Goal: Task Accomplishment & Management: Use online tool/utility

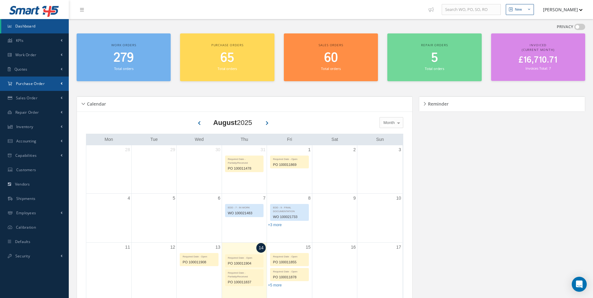
drag, startPoint x: 33, startPoint y: 86, endPoint x: 33, endPoint y: 89, distance: 3.1
click at [33, 86] on span "Purchase Order" at bounding box center [30, 83] width 29 height 5
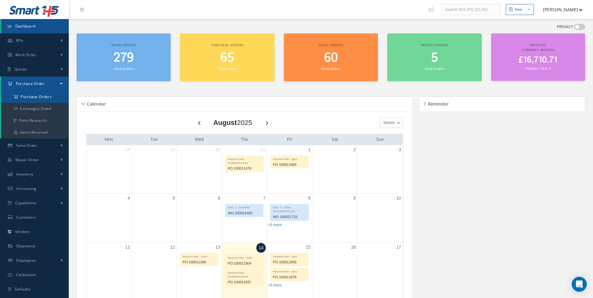
click at [33, 99] on a=1&status_id=2&status_id=3&status_id=5&collapsedFilters"] "Purchase Orders" at bounding box center [35, 97] width 68 height 12
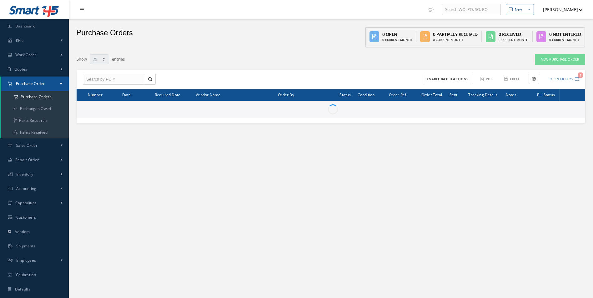
select select "25"
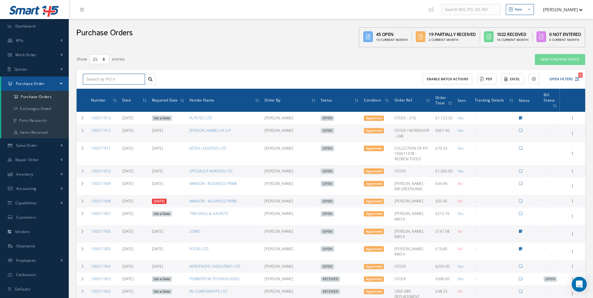
click at [108, 81] on input "text" at bounding box center [114, 79] width 62 height 11
type input "100011719"
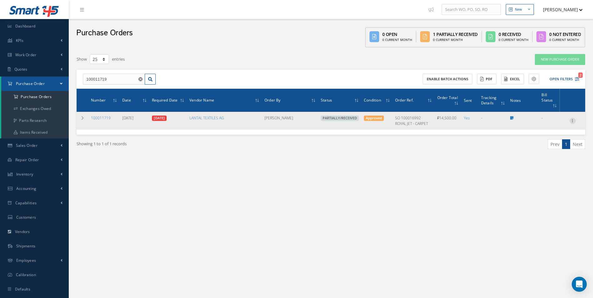
click at [573, 122] on icon at bounding box center [572, 120] width 6 height 5
click at [86, 118] on td at bounding box center [83, 121] width 12 height 18
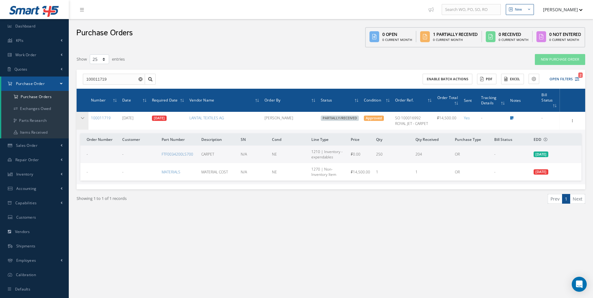
click at [79, 117] on td at bounding box center [83, 121] width 12 height 18
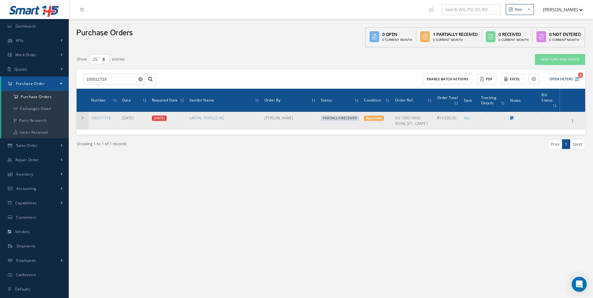
click at [82, 119] on icon at bounding box center [82, 118] width 4 height 4
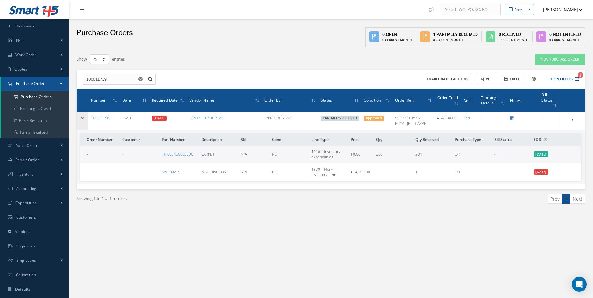
click at [82, 117] on icon at bounding box center [82, 118] width 4 height 4
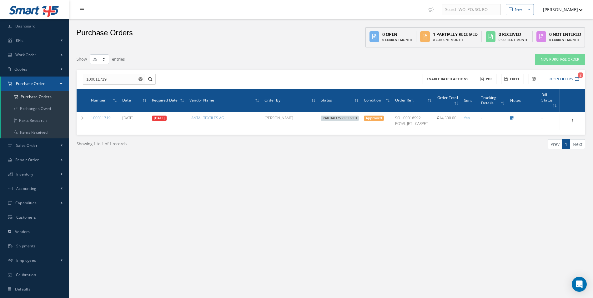
select select "25"
click at [113, 82] on input "100011719" at bounding box center [114, 79] width 62 height 11
drag, startPoint x: 123, startPoint y: 80, endPoint x: 39, endPoint y: 80, distance: 84.4
click at [39, 80] on div "Smart 145 Dashboard KPIs Work Order Accounting Work Order Work Order Work Order…" at bounding box center [296, 155] width 593 height 311
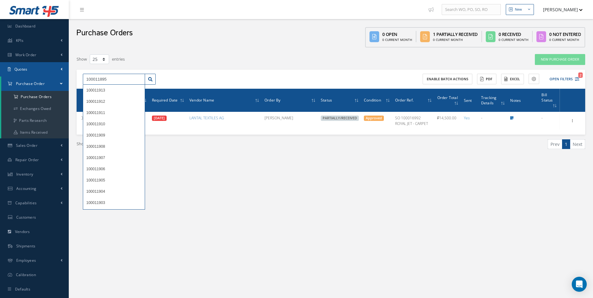
type input "100011895"
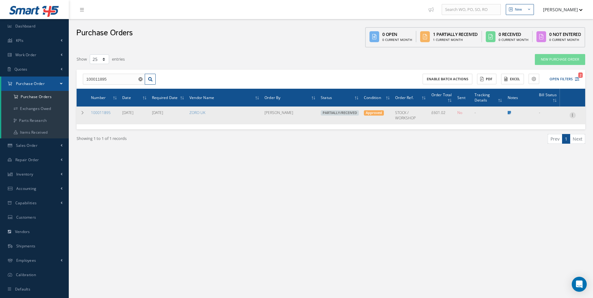
click at [571, 116] on icon at bounding box center [572, 114] width 6 height 5
click at [550, 143] on link "Create Bill" at bounding box center [543, 144] width 49 height 8
type input "100.14"
type input "0.00"
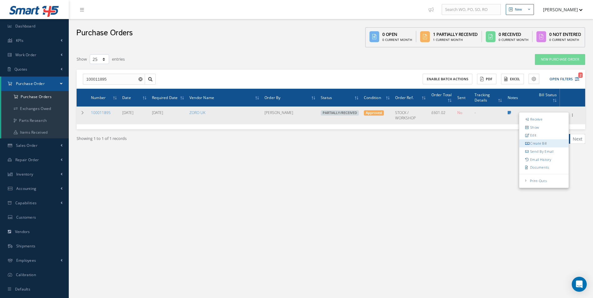
type input "0.00"
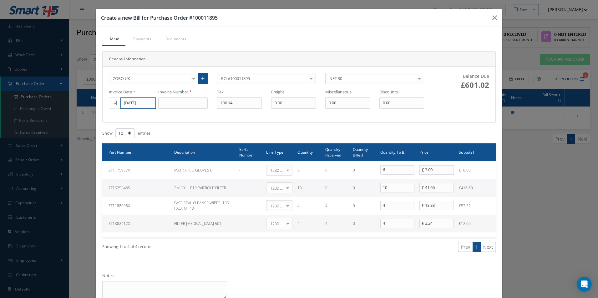
click at [131, 107] on input "[DATE]" at bounding box center [137, 103] width 35 height 11
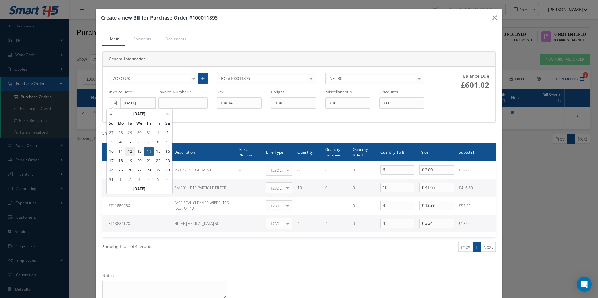
click at [133, 151] on td "12" at bounding box center [129, 151] width 9 height 9
type input "08/12/2025"
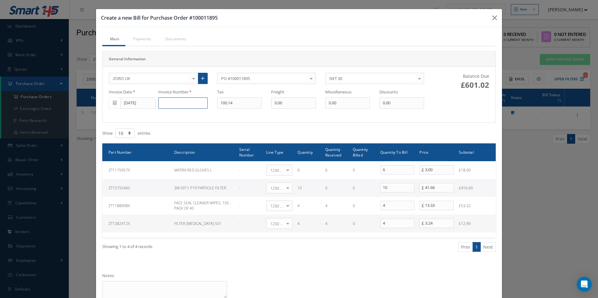
drag, startPoint x: 166, startPoint y: 102, endPoint x: 177, endPoint y: 98, distance: 12.0
click at [166, 102] on input at bounding box center [182, 103] width 49 height 11
type input "162061318"
type input "16.85"
drag, startPoint x: 393, startPoint y: 190, endPoint x: 325, endPoint y: 179, distance: 69.2
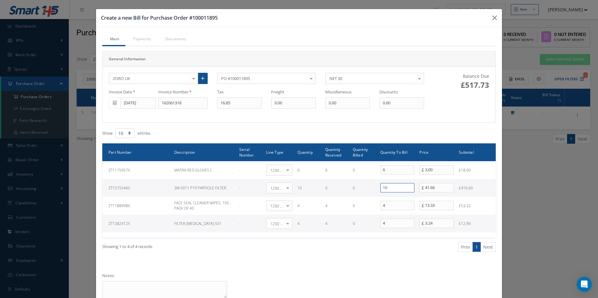
click at [340, 188] on tr "ZT1575546S 3M 5911 P1R PARTICILE FILTER - 1230 | Inventory - Misc. Workshop Ite…" at bounding box center [298, 188] width 393 height 18
type input "0"
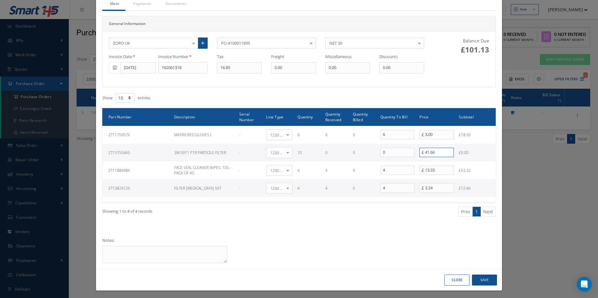
scroll to position [37, 0]
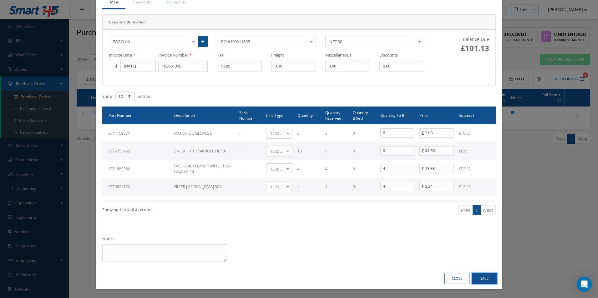
click at [480, 276] on button "Save" at bounding box center [484, 278] width 25 height 11
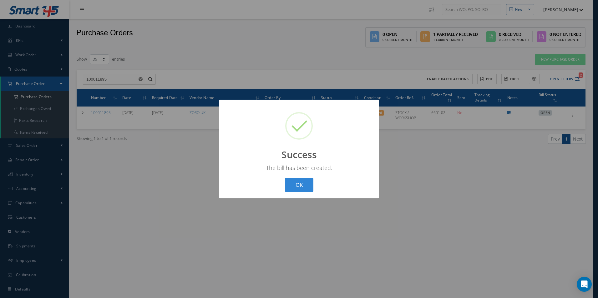
click at [298, 188] on button "OK" at bounding box center [299, 185] width 28 height 15
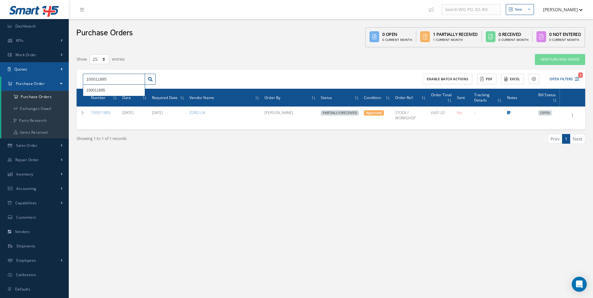
drag, startPoint x: 123, startPoint y: 76, endPoint x: 0, endPoint y: 67, distance: 123.1
click at [0, 68] on html "Smart 145 Dashboard KPIs Work Order Accounting Work Order Work Order Work Order…" at bounding box center [296, 149] width 593 height 298
type input "100011897"
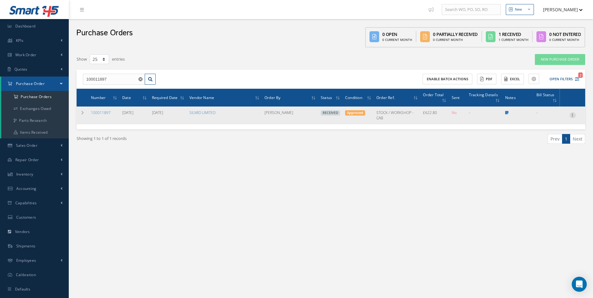
click at [570, 113] on icon at bounding box center [572, 114] width 6 height 5
click at [541, 143] on link "Create Bill" at bounding box center [543, 144] width 49 height 8
type input "103.80"
type input "0.00"
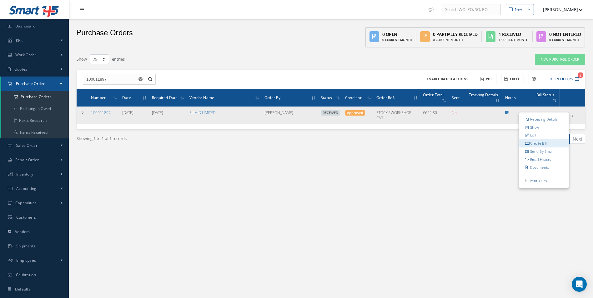
type input "0.00"
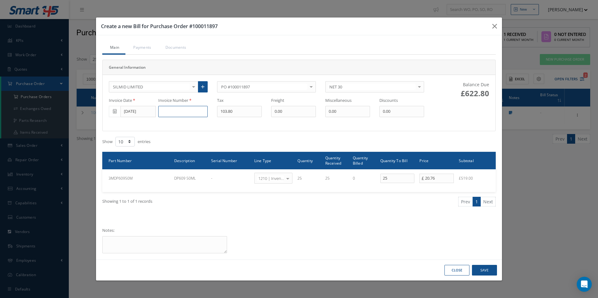
click at [160, 108] on input at bounding box center [182, 111] width 49 height 11
type input "INV0822634"
click at [484, 269] on button "Save" at bounding box center [484, 270] width 25 height 11
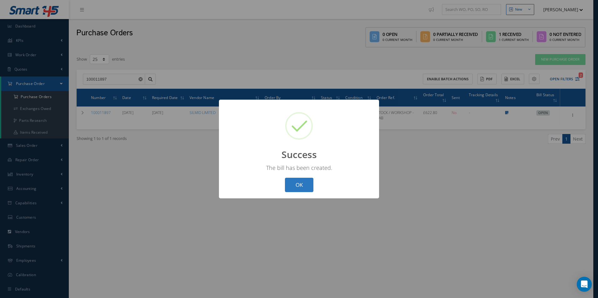
click at [309, 189] on button "OK" at bounding box center [299, 185] width 28 height 15
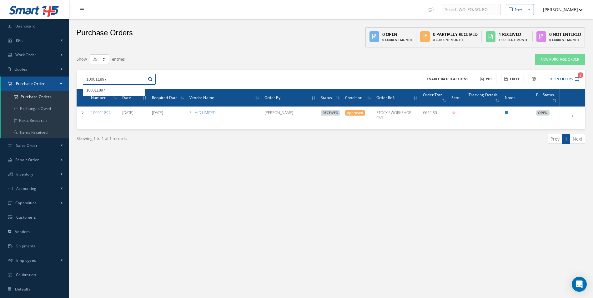
drag, startPoint x: 121, startPoint y: 79, endPoint x: 0, endPoint y: 48, distance: 124.9
click at [0, 50] on html "Smart 145 Dashboard KPIs Work Order Accounting Work Order Work Order Work Order…" at bounding box center [296, 149] width 593 height 298
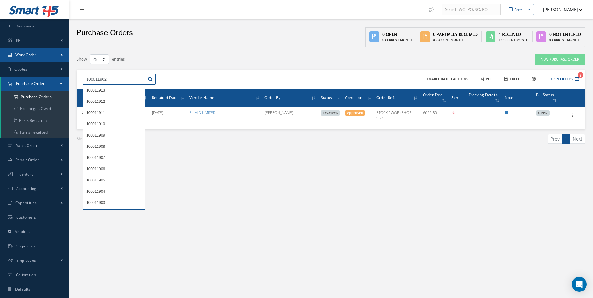
type input "100011902"
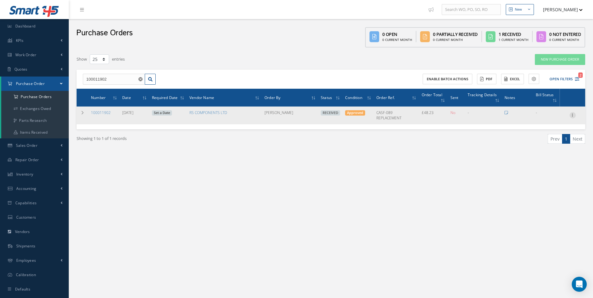
click at [573, 114] on icon at bounding box center [572, 114] width 6 height 5
click at [549, 141] on link "Create Bill" at bounding box center [543, 144] width 49 height 8
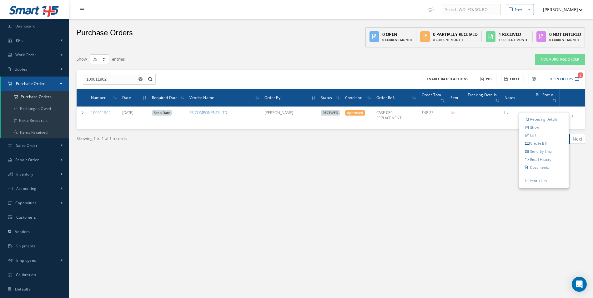
type input "8.04"
type input "0.00"
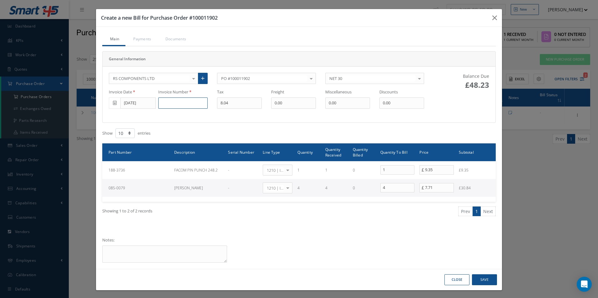
click at [174, 104] on input at bounding box center [182, 103] width 49 height 11
type input "2219482597"
click at [480, 281] on button "Save" at bounding box center [484, 279] width 25 height 11
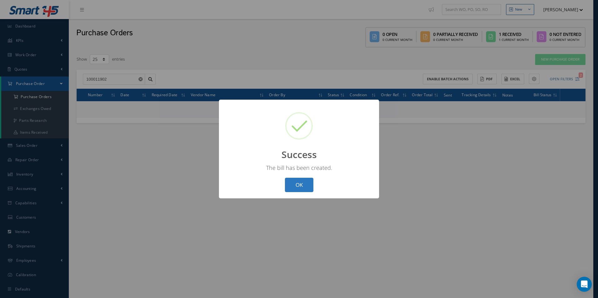
click at [305, 184] on button "OK" at bounding box center [299, 185] width 28 height 15
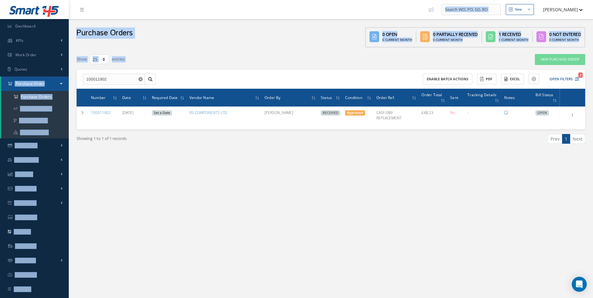
drag, startPoint x: 123, startPoint y: 73, endPoint x: -1, endPoint y: 73, distance: 124.1
click at [0, 73] on html "Smart 145 Dashboard KPIs Work Order Accounting Work Order Work Order Work Order…" at bounding box center [296, 149] width 593 height 298
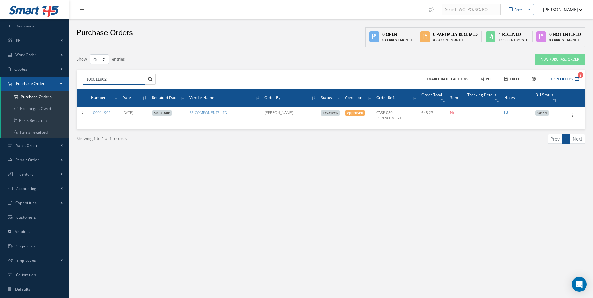
click at [102, 78] on input "100011902" at bounding box center [114, 79] width 62 height 11
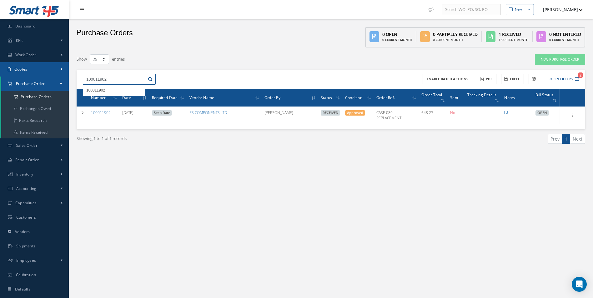
drag, startPoint x: 72, startPoint y: 77, endPoint x: 5, endPoint y: 76, distance: 66.6
click at [16, 76] on div "Smart 145 Dashboard KPIs Work Order Accounting Work Order Work Order Work Order…" at bounding box center [296, 155] width 593 height 311
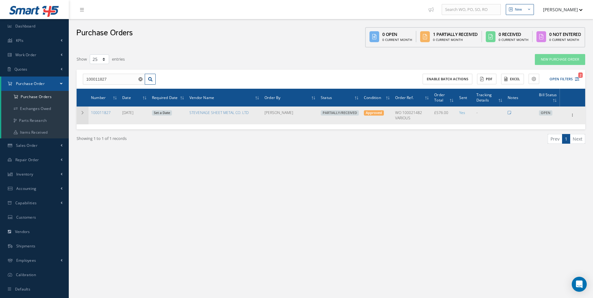
click at [80, 114] on td at bounding box center [83, 116] width 12 height 18
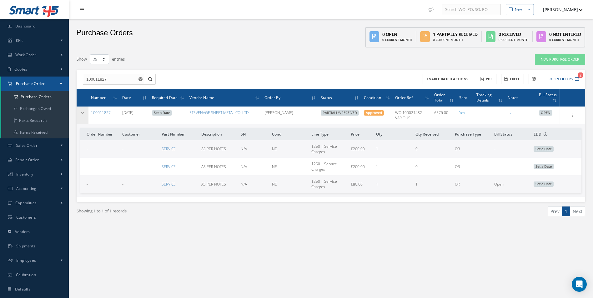
click at [81, 113] on icon at bounding box center [82, 113] width 4 height 4
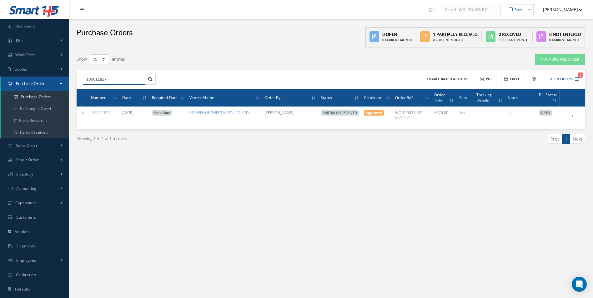
click at [0, 78] on html "Smart 145 Dashboard KPIs Work Order Accounting Work Order Work Order Work Order…" at bounding box center [296, 149] width 593 height 298
type input "100011860"
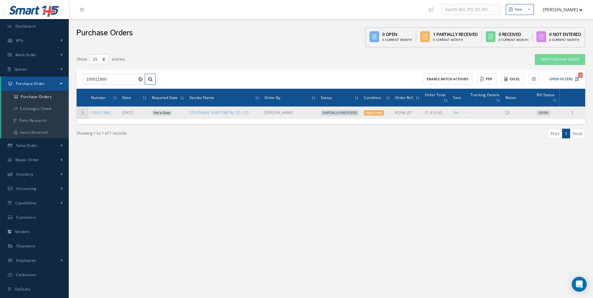
click at [81, 113] on icon at bounding box center [82, 113] width 4 height 4
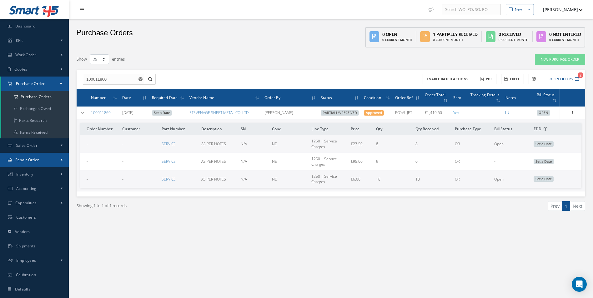
click at [57, 158] on link "Repair Order" at bounding box center [34, 160] width 69 height 14
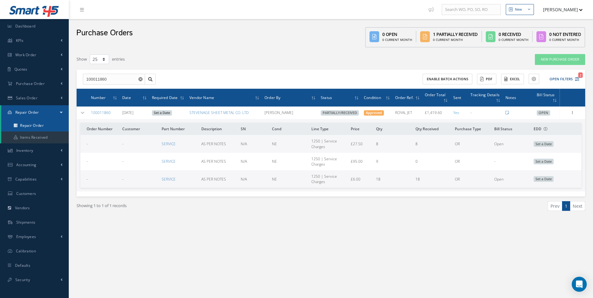
click at [40, 128] on link "Repair Order" at bounding box center [35, 126] width 68 height 12
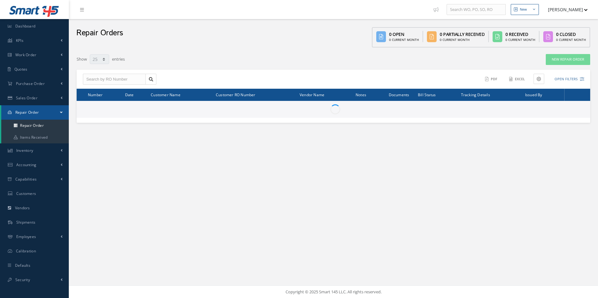
select select "25"
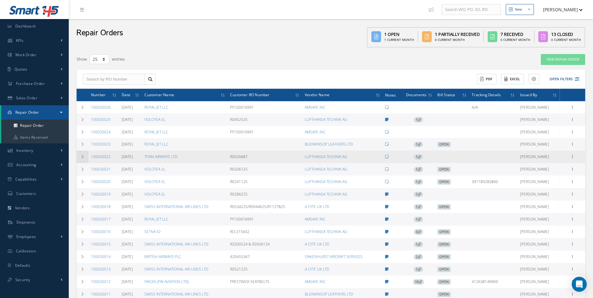
click at [82, 156] on icon at bounding box center [82, 157] width 4 height 4
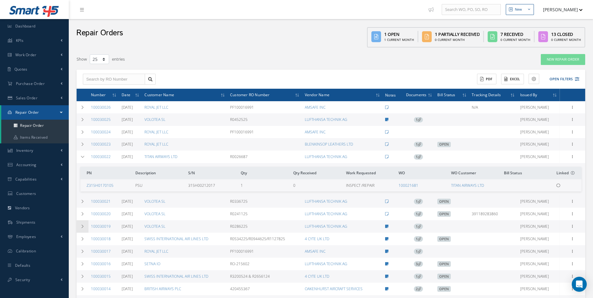
click at [83, 228] on icon at bounding box center [82, 227] width 4 height 4
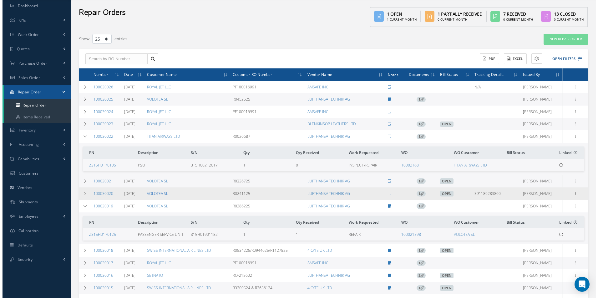
scroll to position [31, 0]
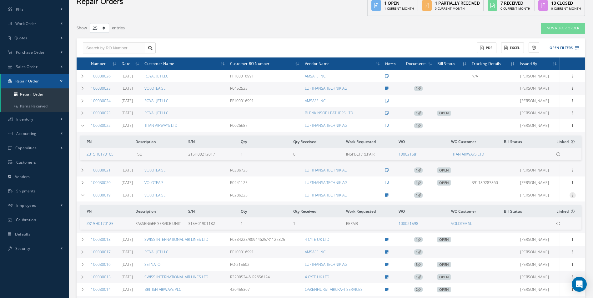
click at [572, 197] on div at bounding box center [572, 195] width 6 height 6
click at [542, 253] on link "Create Bill" at bounding box center [543, 256] width 49 height 8
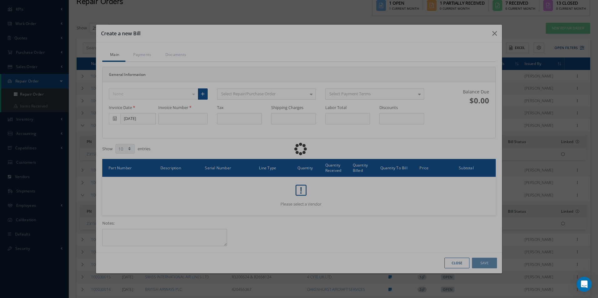
type input "0.00"
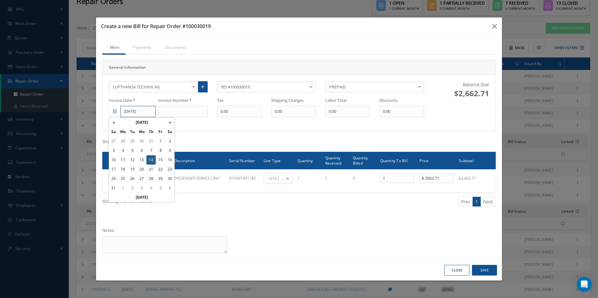
click at [147, 114] on input "[DATE]" at bounding box center [137, 111] width 35 height 11
click at [116, 122] on th "«" at bounding box center [113, 122] width 9 height 9
click at [135, 178] on td "29" at bounding box center [132, 178] width 9 height 9
type input "07/29/2025"
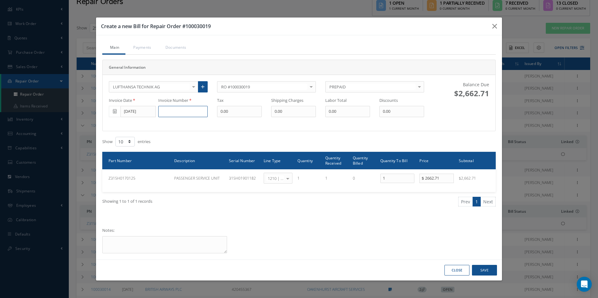
click at [174, 110] on input at bounding box center [182, 111] width 49 height 11
type input "78740461"
click at [484, 269] on button "Save" at bounding box center [484, 270] width 25 height 11
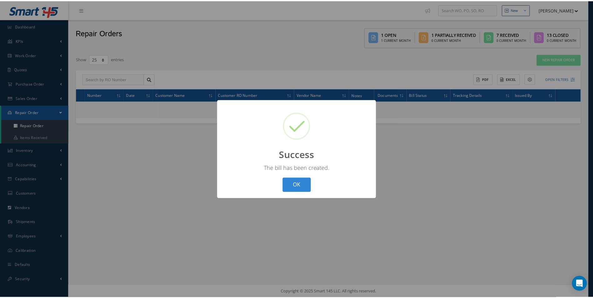
scroll to position [0, 0]
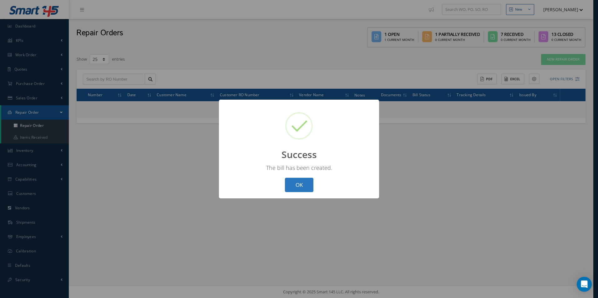
click at [300, 188] on button "OK" at bounding box center [299, 185] width 28 height 15
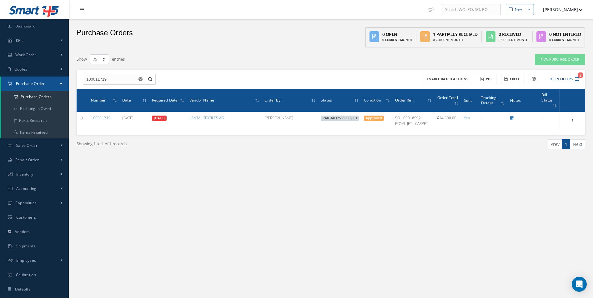
select select "25"
click at [555, 78] on button "Open Filters 2" at bounding box center [561, 79] width 35 height 10
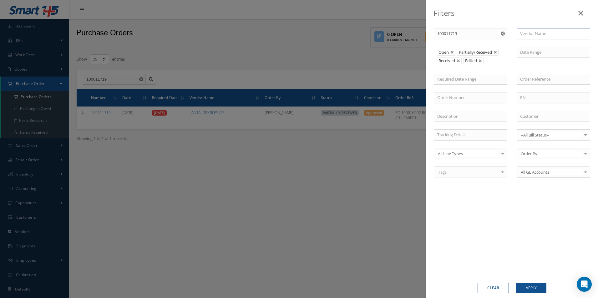
click at [535, 37] on input "text" at bounding box center [552, 33] width 73 height 11
type input "j&C"
click at [516, 283] on button "Apply" at bounding box center [531, 288] width 30 height 10
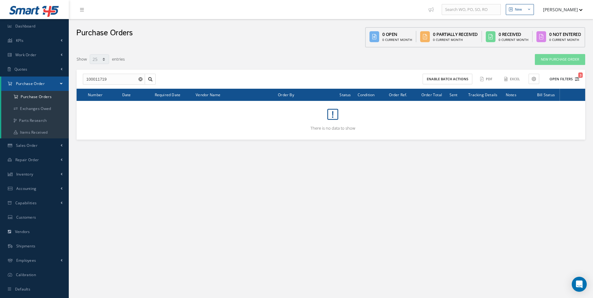
click at [571, 80] on button "Open Filters 3" at bounding box center [561, 79] width 35 height 10
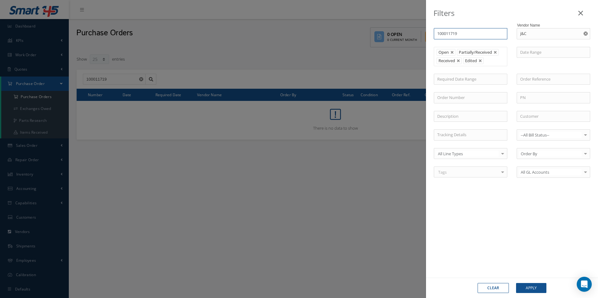
click at [498, 36] on input "100011719" at bounding box center [470, 33] width 73 height 11
click at [505, 36] on input "100011719" at bounding box center [470, 33] width 73 height 11
click at [497, 36] on input "100011719" at bounding box center [470, 33] width 73 height 11
click at [511, 11] on div "Filters" at bounding box center [512, 11] width 172 height 23
click at [506, 33] on button "button" at bounding box center [503, 33] width 8 height 11
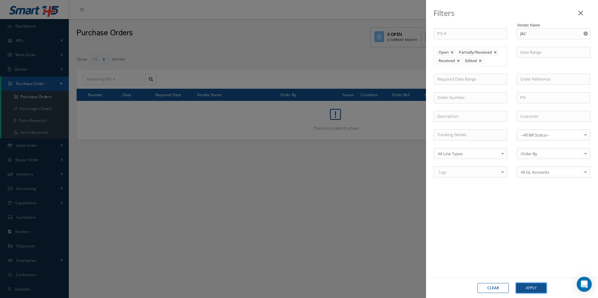
click at [535, 288] on button "Apply" at bounding box center [531, 288] width 30 height 10
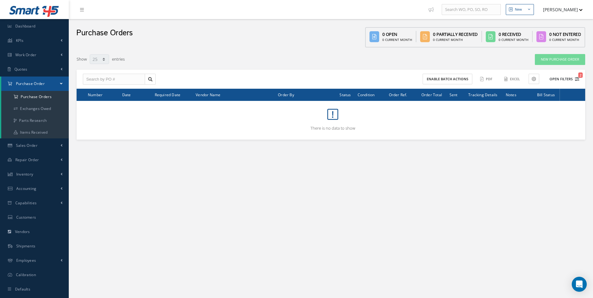
click at [559, 79] on button "Open Filters 2" at bounding box center [561, 79] width 35 height 10
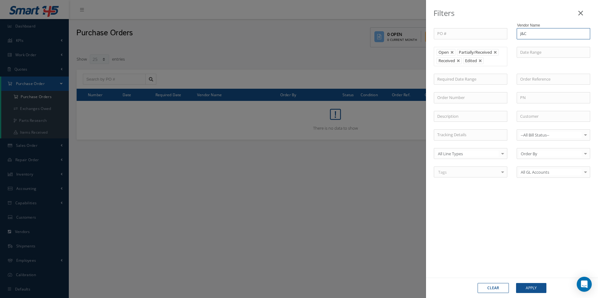
click at [567, 36] on input "j&C" at bounding box center [552, 33] width 73 height 11
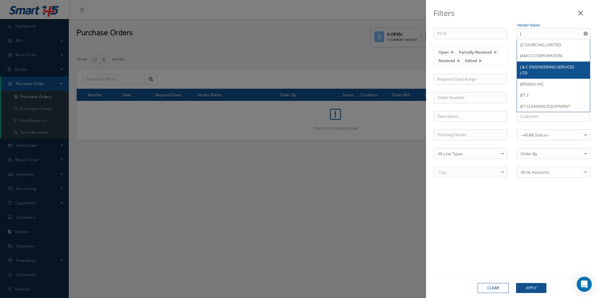
click at [551, 63] on div "J & C ENGINEERING SERVICES LTD" at bounding box center [553, 70] width 73 height 17
type input "J & C ENGINEERING SERVICES LTD"
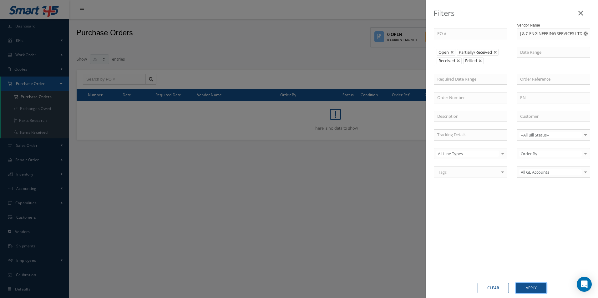
click at [532, 289] on button "Apply" at bounding box center [531, 288] width 30 height 10
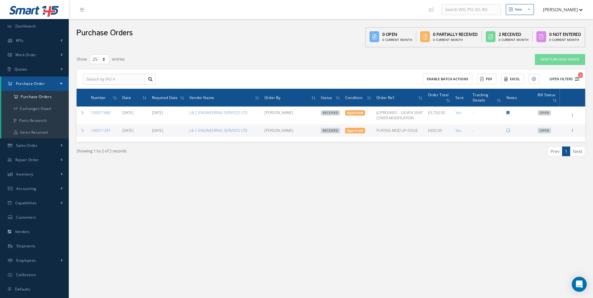
click at [570, 79] on button "Open Filters 2" at bounding box center [561, 79] width 35 height 10
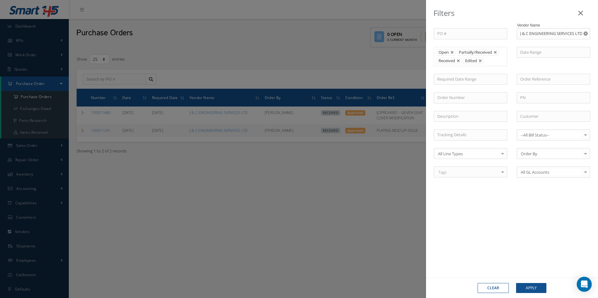
click at [584, 34] on use "Reset" at bounding box center [585, 34] width 4 height 4
click at [556, 36] on input "text" at bounding box center [552, 33] width 73 height 11
click at [549, 45] on span "365 AEROSPACE" at bounding box center [535, 45] width 30 height 6
type input "365 AEROSPACE"
click at [540, 285] on button "Apply" at bounding box center [531, 288] width 30 height 10
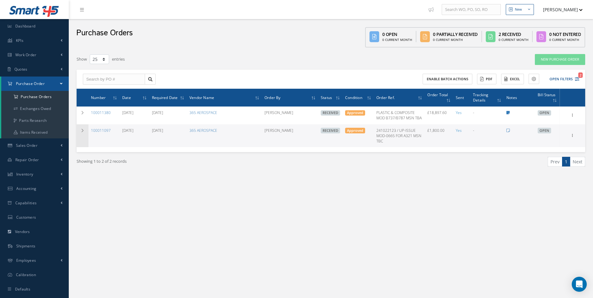
click at [84, 129] on icon at bounding box center [82, 131] width 4 height 4
